Goal: Information Seeking & Learning: Learn about a topic

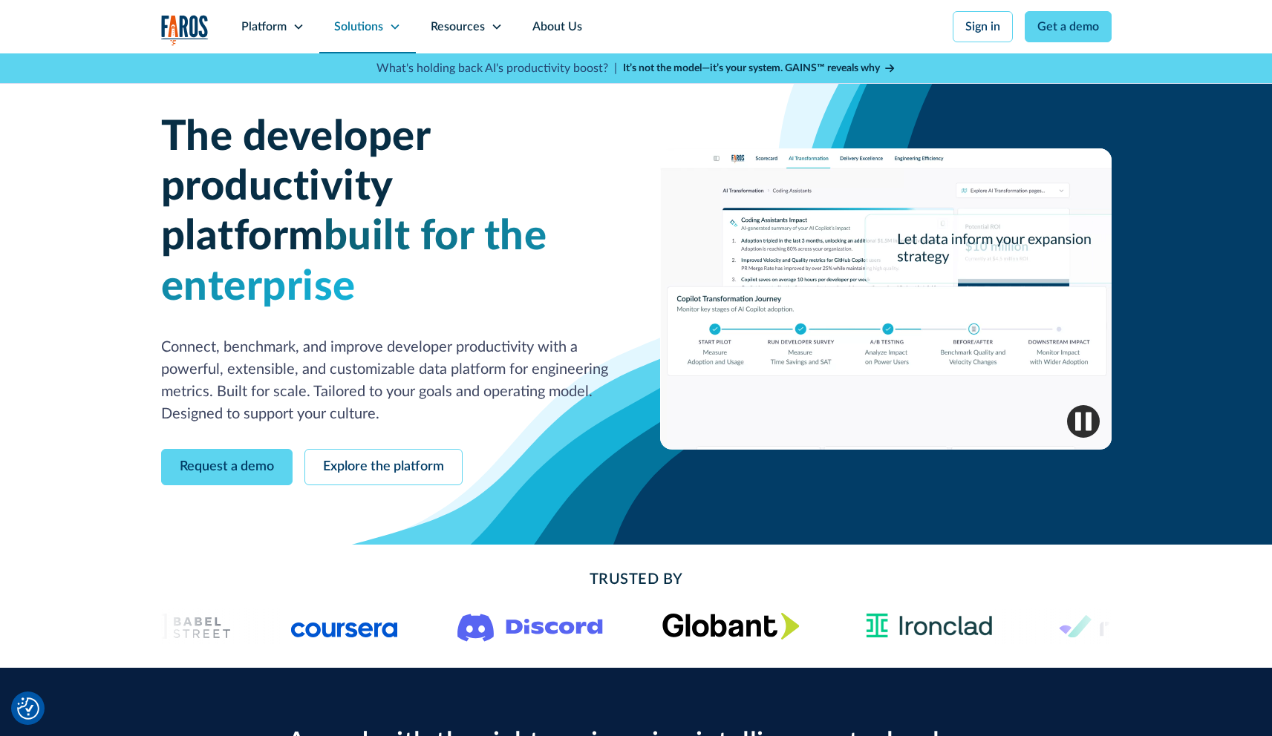
click at [352, 16] on div "Solutions" at bounding box center [367, 26] width 97 height 53
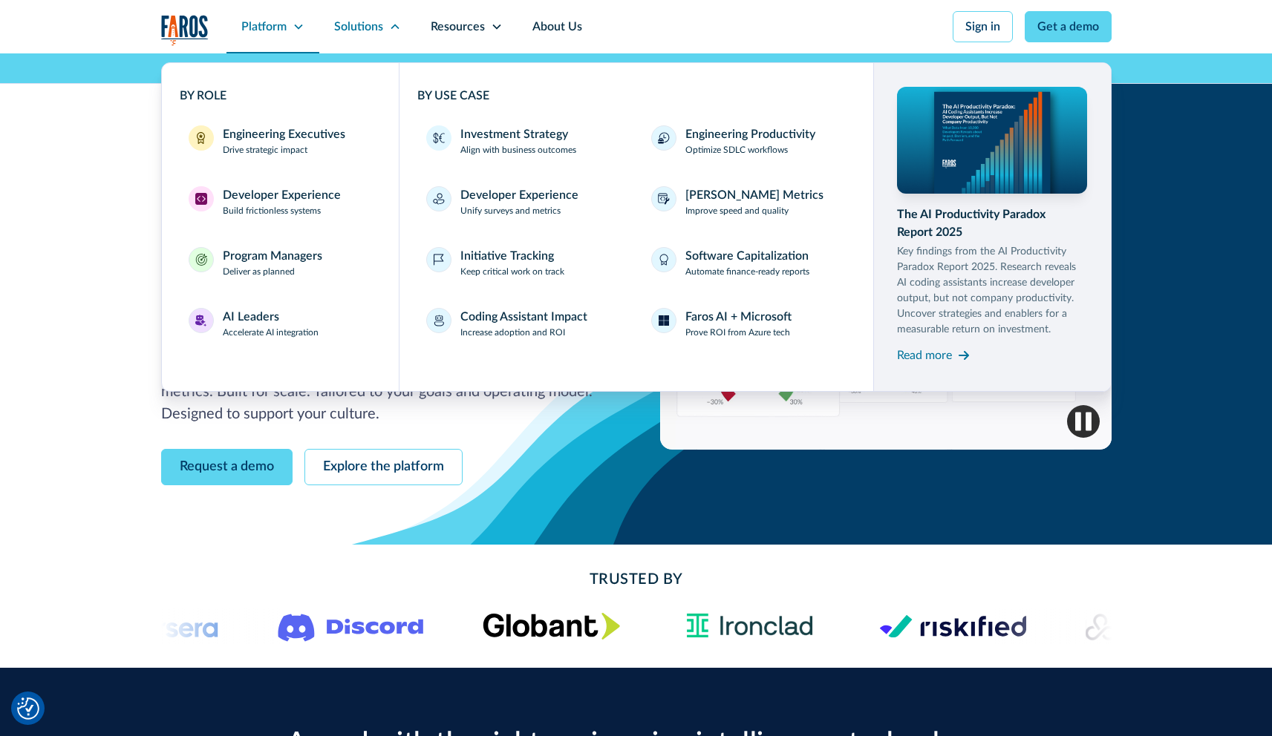
click at [273, 33] on div "Platform" at bounding box center [263, 27] width 45 height 18
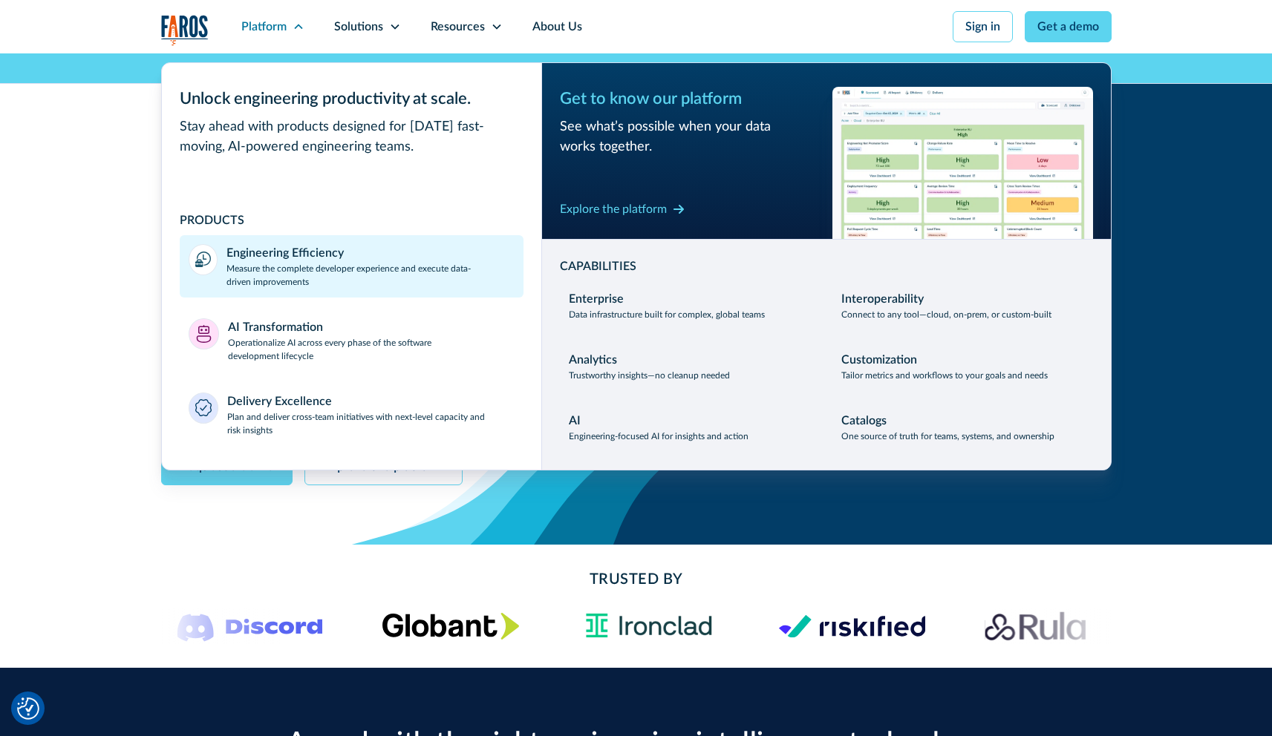
click at [302, 261] on div "Engineering Efficiency" at bounding box center [284, 253] width 117 height 18
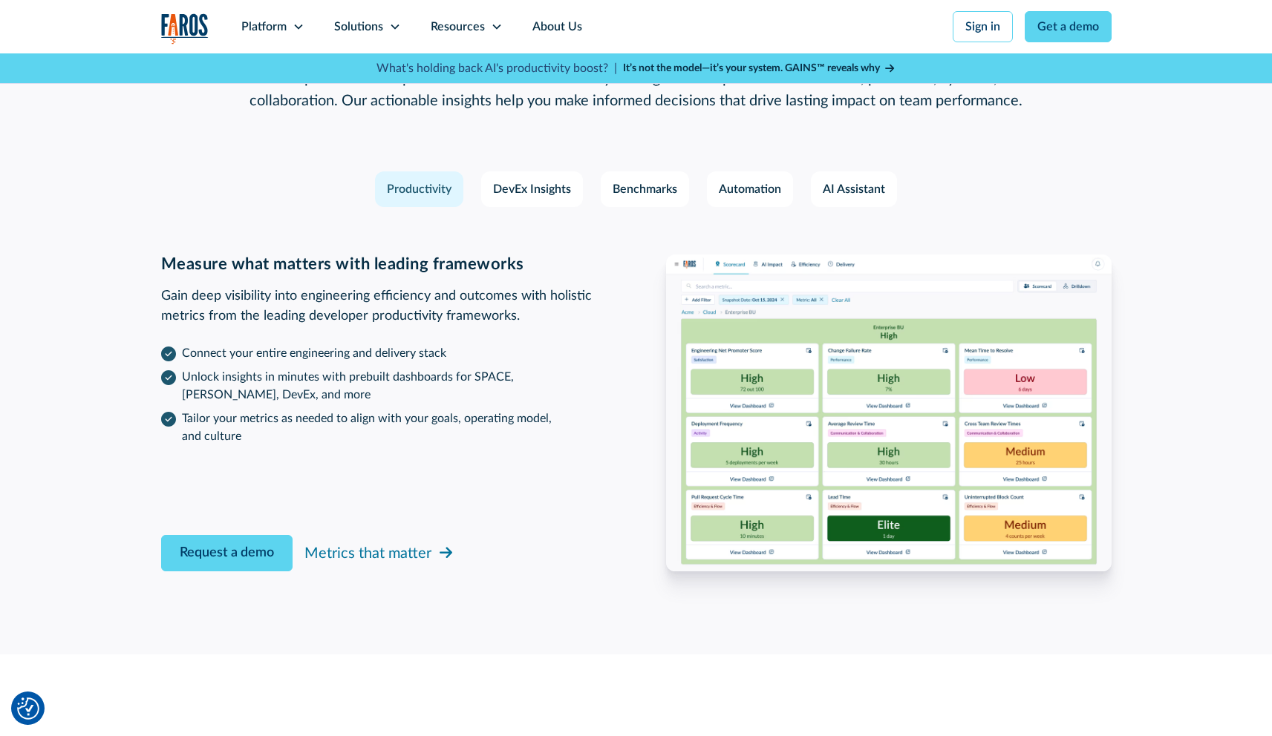
scroll to position [2199, 0]
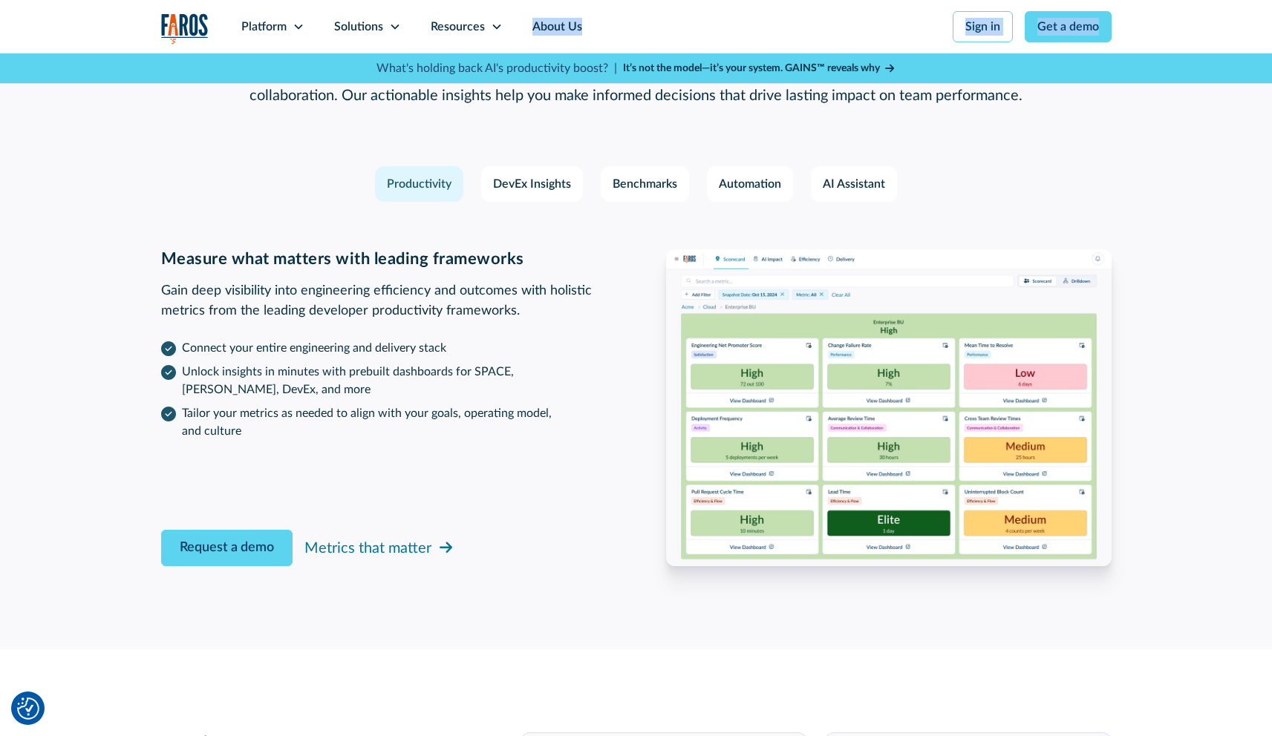
drag, startPoint x: 91, startPoint y: 28, endPoint x: 223, endPoint y: 22, distance: 132.3
click at [223, 22] on div "Platform Unlock engineering productivity at scale. Stay ahead with products des…" at bounding box center [636, 42] width 1272 height 84
drag, startPoint x: 147, startPoint y: 23, endPoint x: 234, endPoint y: 17, distance: 87.1
click at [234, 17] on div "Platform Unlock engineering productivity at scale. Stay ahead with products des…" at bounding box center [636, 42] width 1272 height 84
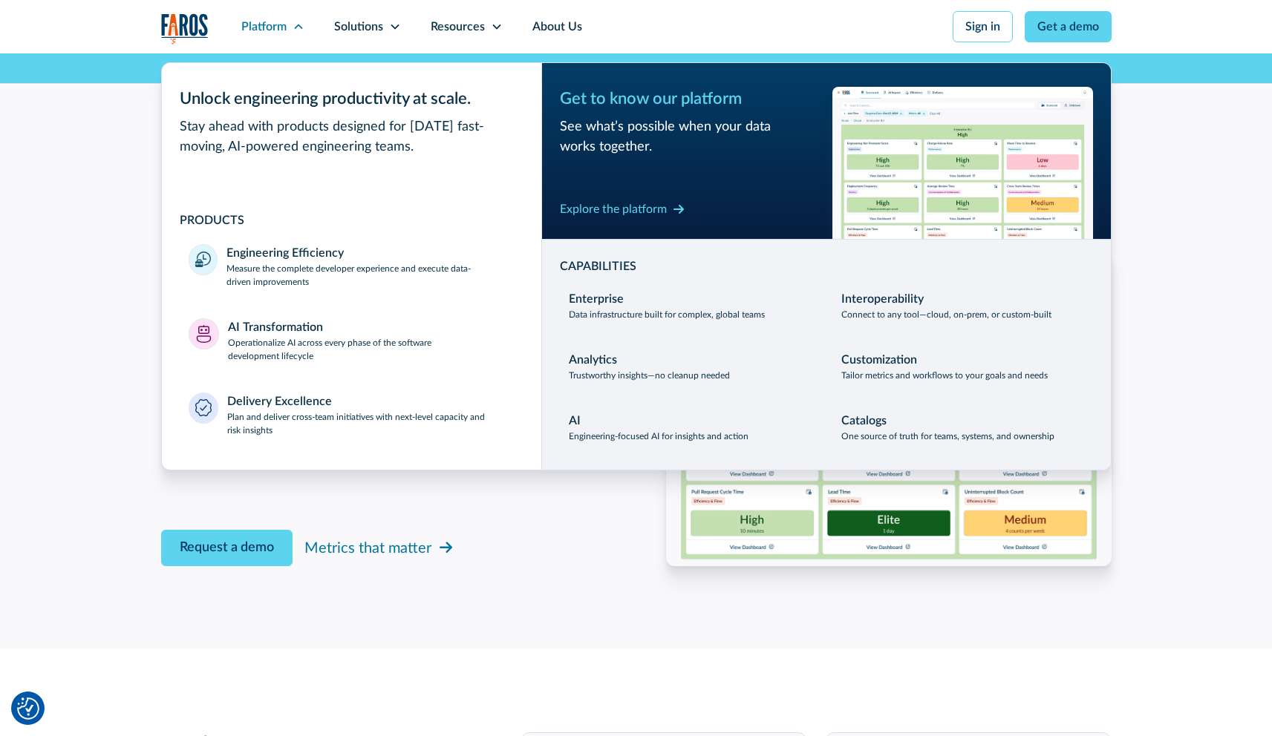
click at [118, 122] on div "‍ Features designed by productivity experts to make immediate and impactful cha…" at bounding box center [636, 271] width 1272 height 758
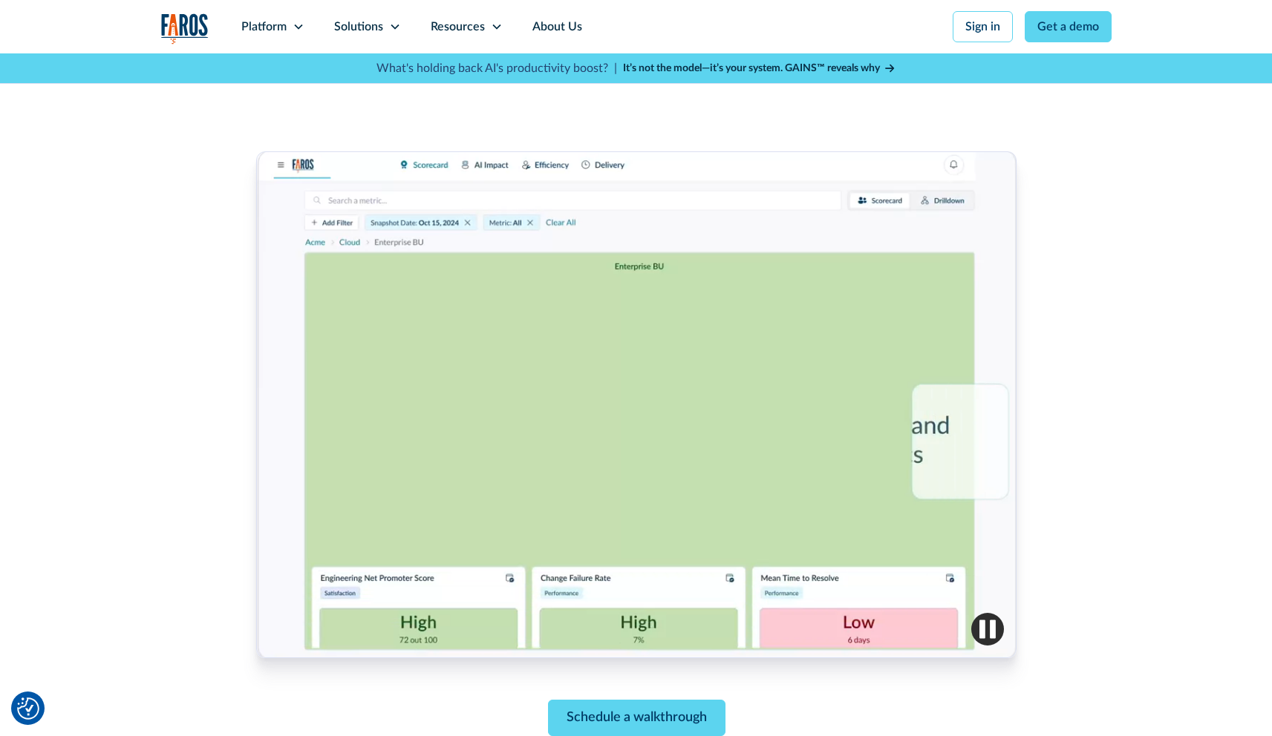
scroll to position [0, 0]
